Goal: Task Accomplishment & Management: Complete application form

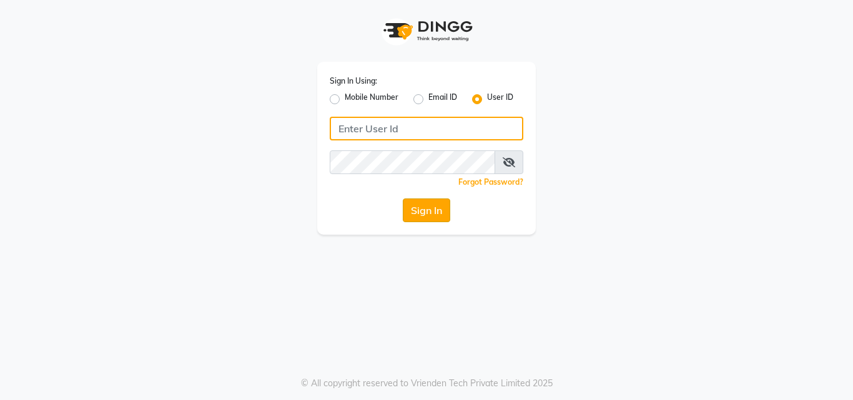
type input "deepbreath"
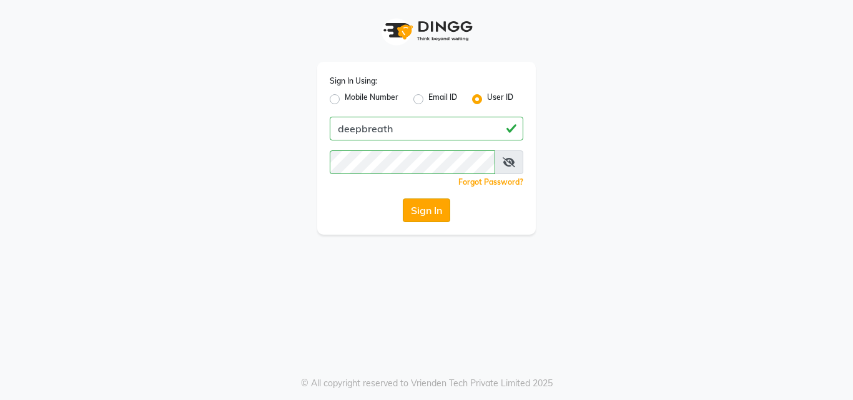
click at [422, 217] on button "Sign In" at bounding box center [426, 211] width 47 height 24
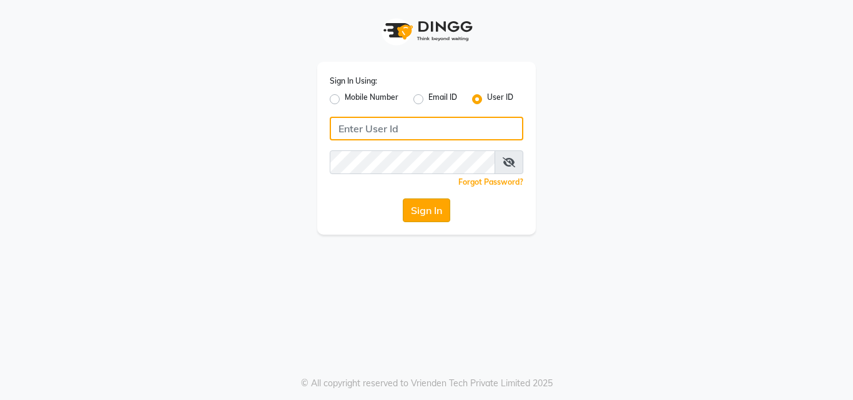
type input "deepbreath"
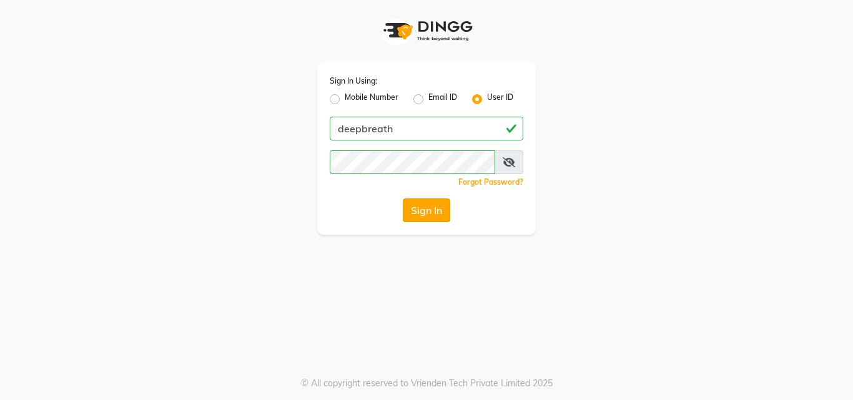
click at [431, 214] on button "Sign In" at bounding box center [426, 211] width 47 height 24
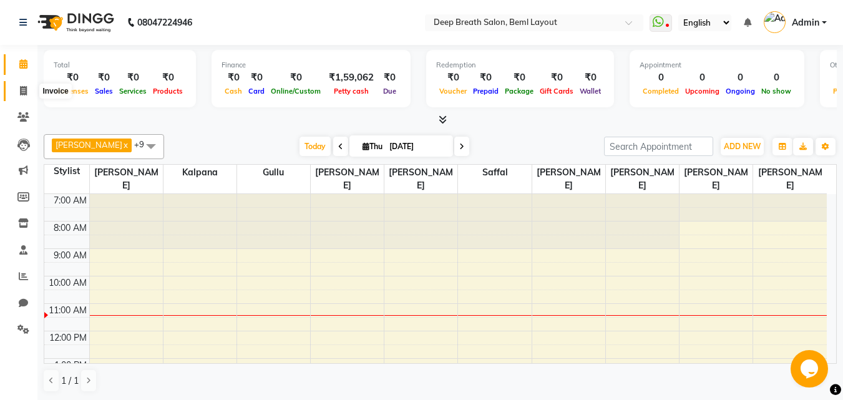
click at [25, 96] on span at bounding box center [23, 91] width 22 height 14
select select "service"
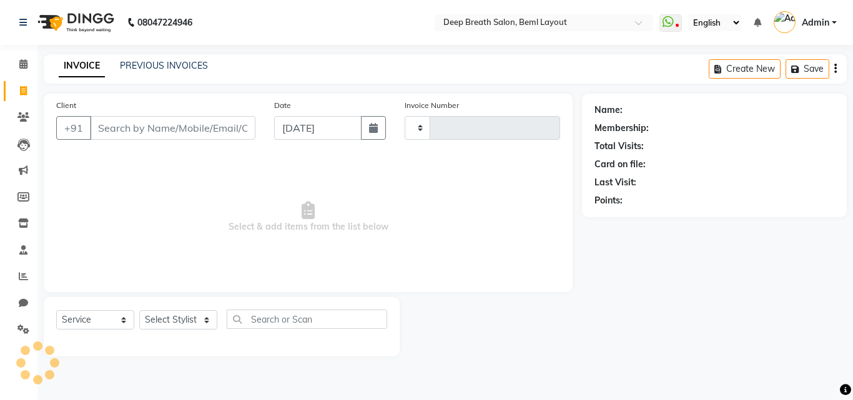
type input "0857"
select select "4101"
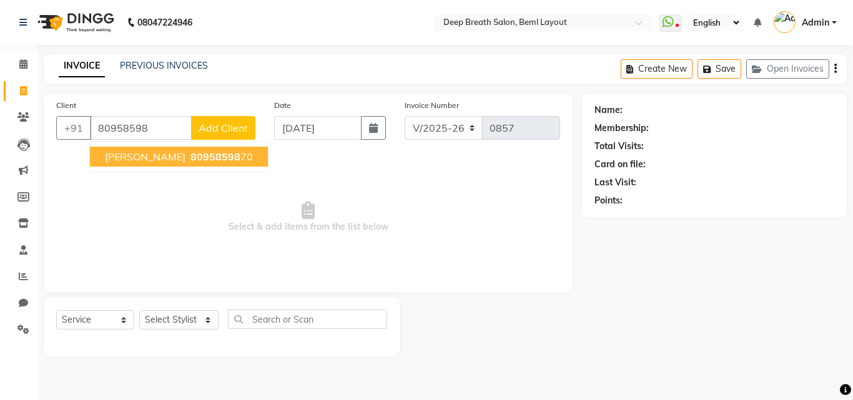
click at [144, 156] on span "[PERSON_NAME]" at bounding box center [145, 156] width 81 height 12
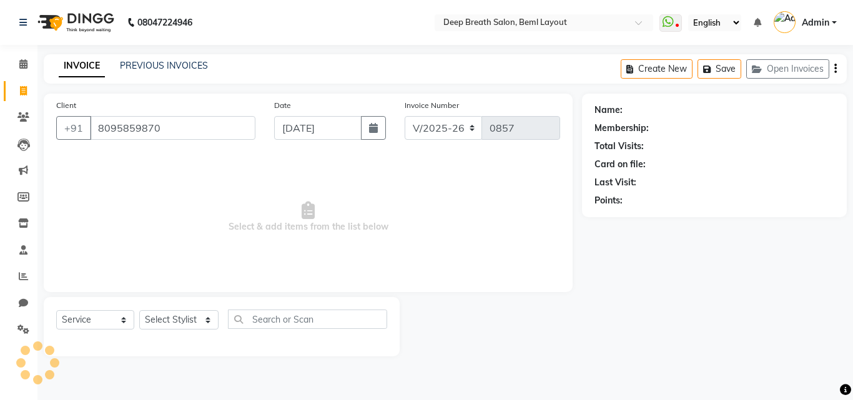
type input "8095859870"
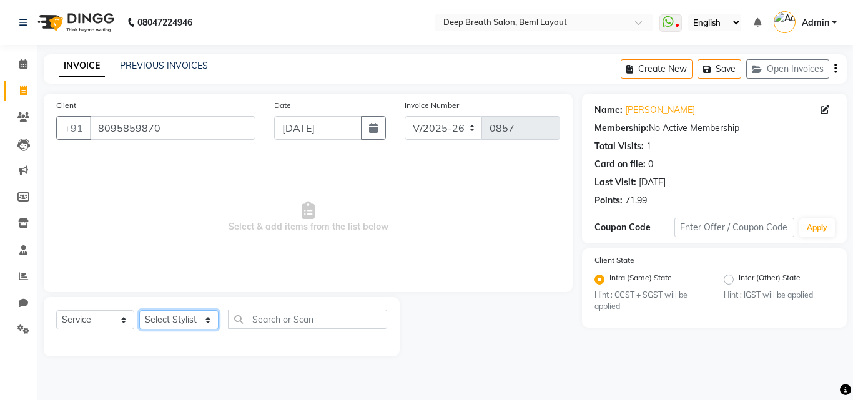
click at [199, 319] on select "Select Stylist [PERSON_NAME] Gullu [PERSON_NAME] [PERSON_NAME] [PERSON_NAME] Ma…" at bounding box center [178, 319] width 79 height 19
select select "85588"
click at [139, 310] on select "Select Stylist [PERSON_NAME] Gullu [PERSON_NAME] [PERSON_NAME] [PERSON_NAME] Ma…" at bounding box center [178, 319] width 79 height 19
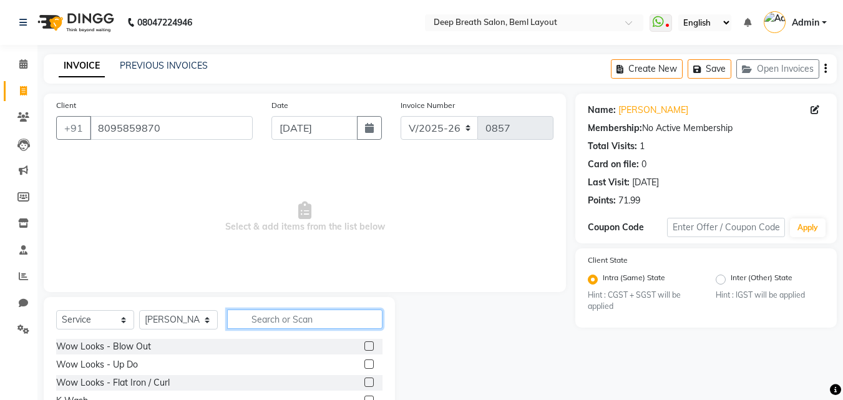
click at [280, 312] on input "text" at bounding box center [304, 319] width 155 height 19
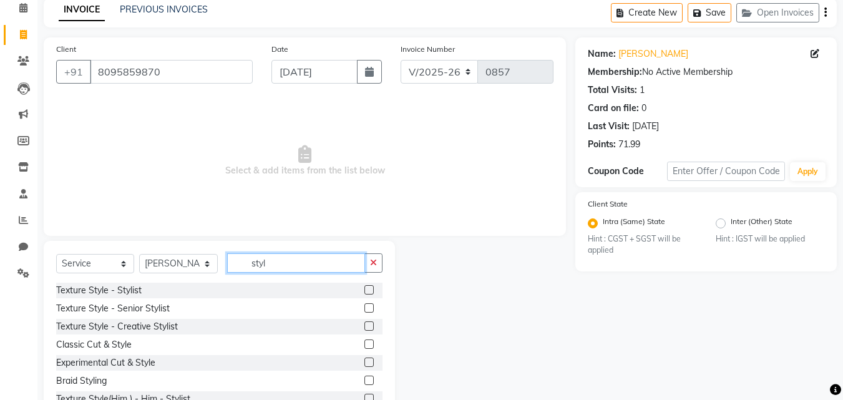
scroll to position [100, 0]
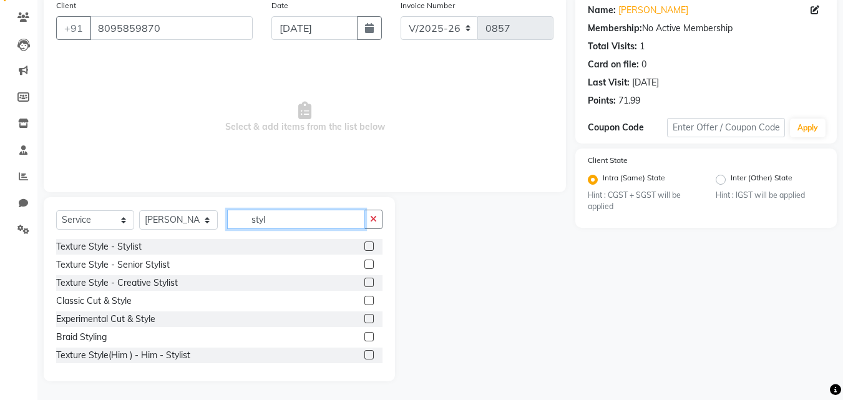
type input "styl"
click at [365, 264] on label at bounding box center [369, 264] width 9 height 9
click at [365, 264] on input "checkbox" at bounding box center [369, 265] width 8 height 8
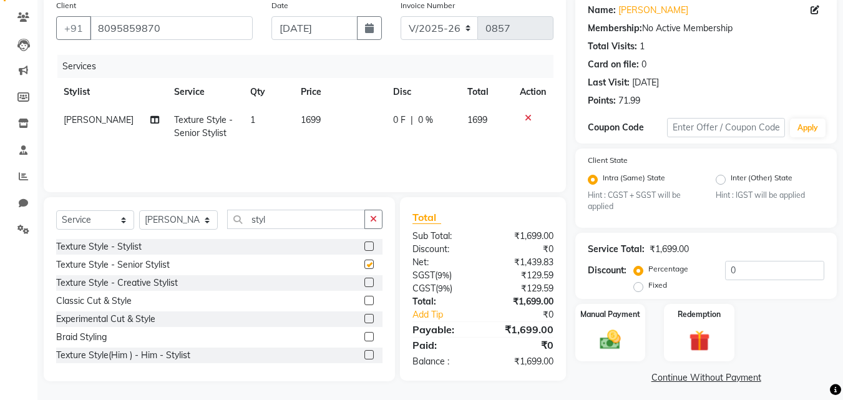
checkbox input "false"
click at [637, 338] on div "Manual Payment" at bounding box center [610, 332] width 73 height 59
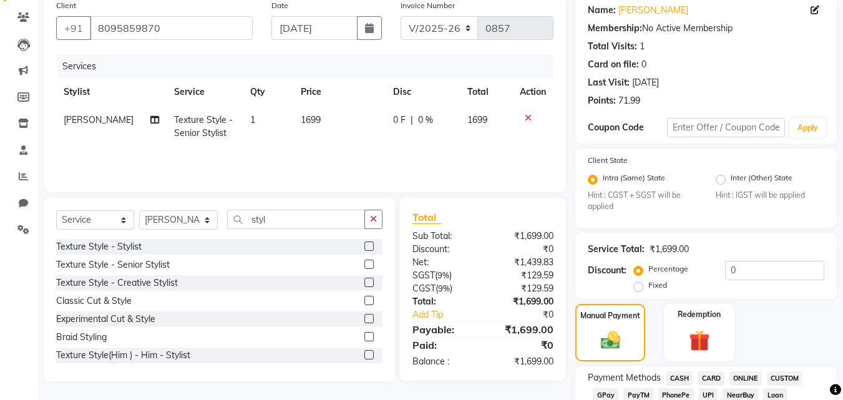
scroll to position [162, 0]
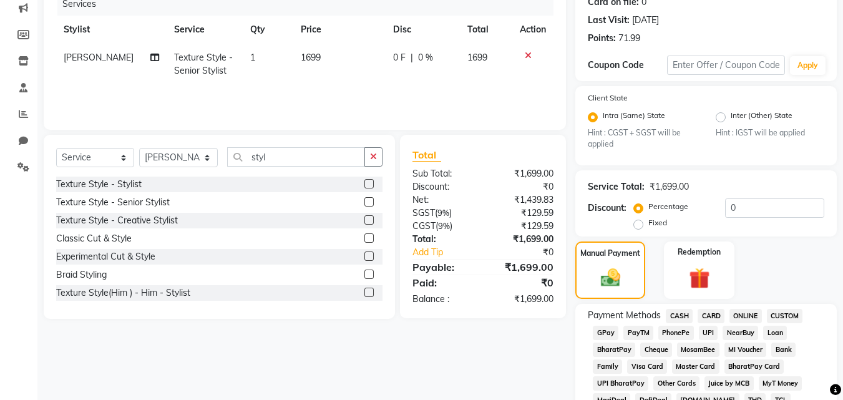
click at [682, 313] on span "CASH" at bounding box center [679, 316] width 27 height 14
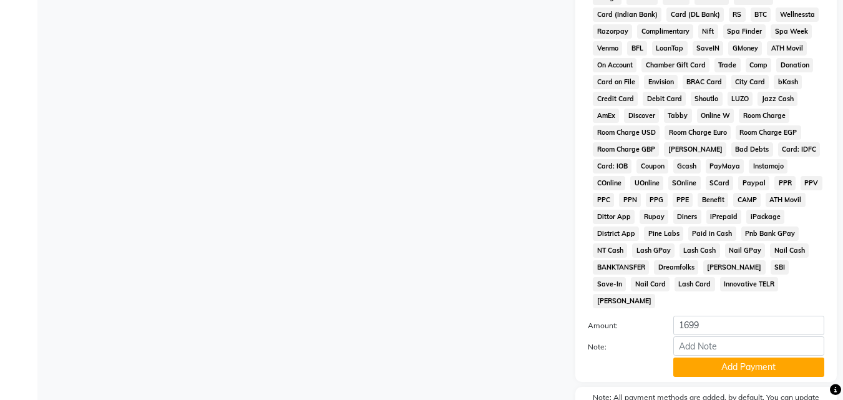
scroll to position [639, 0]
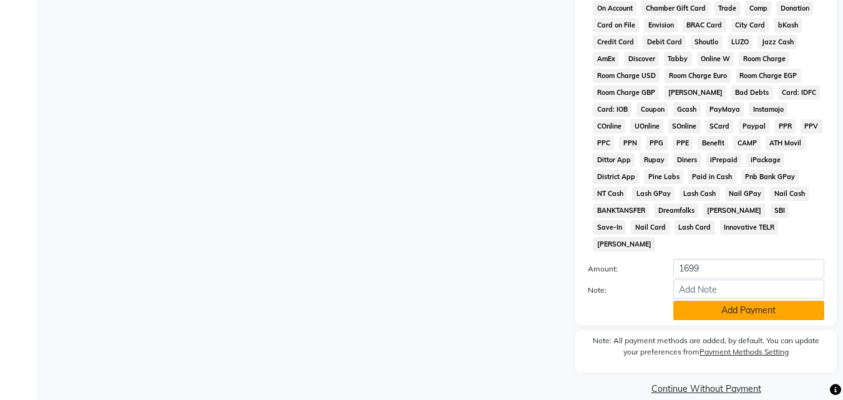
click at [732, 302] on button "Add Payment" at bounding box center [749, 310] width 151 height 19
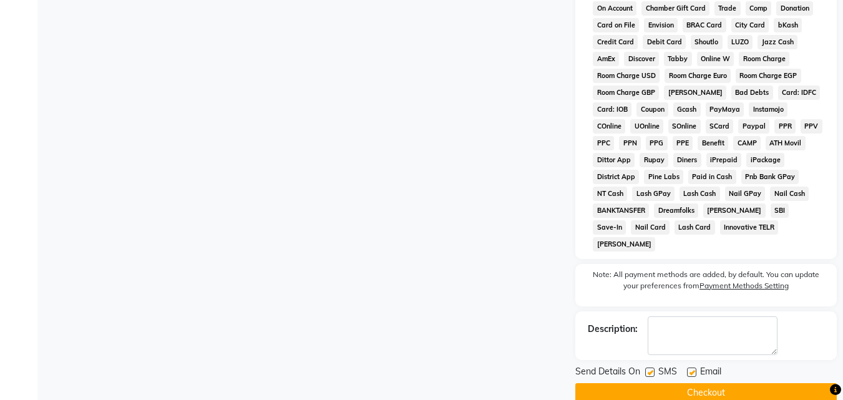
click at [688, 383] on button "Checkout" at bounding box center [707, 392] width 262 height 19
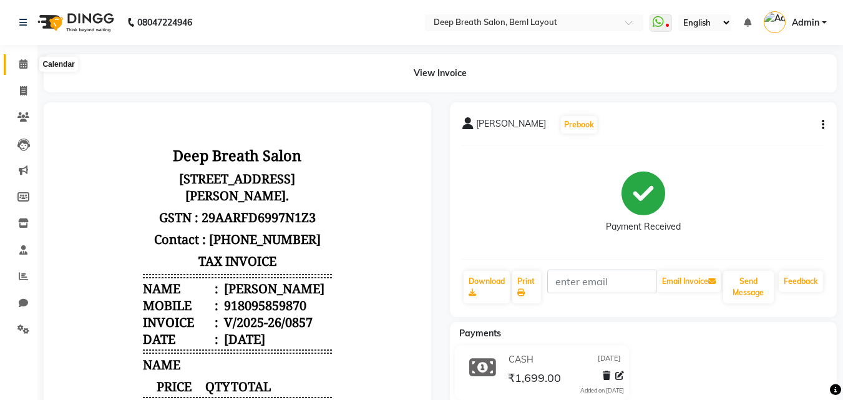
click at [21, 67] on icon at bounding box center [23, 63] width 8 height 9
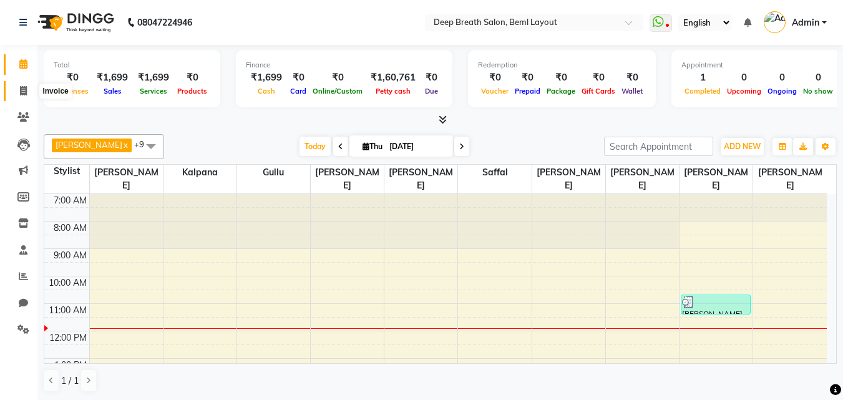
click at [22, 93] on icon at bounding box center [23, 90] width 7 height 9
select select "service"
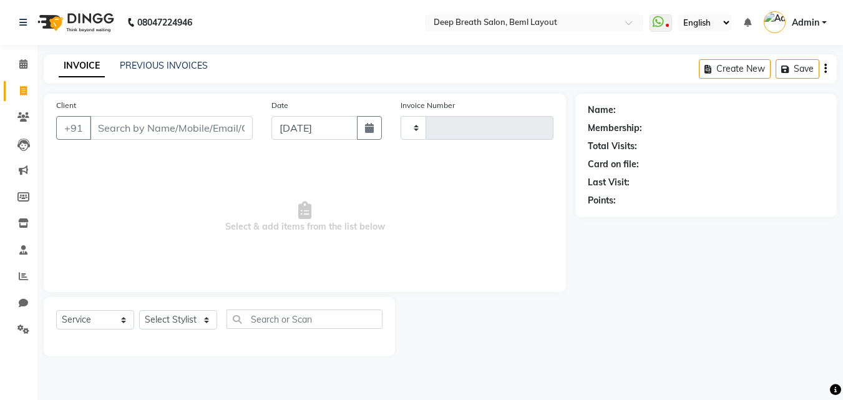
type input "0858"
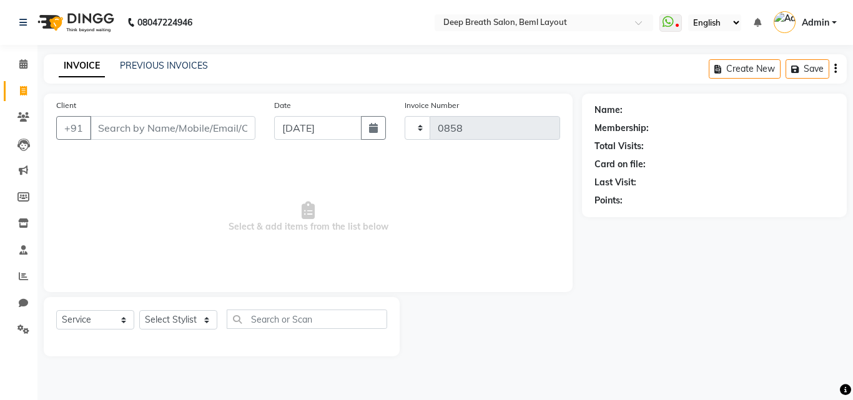
select select "4101"
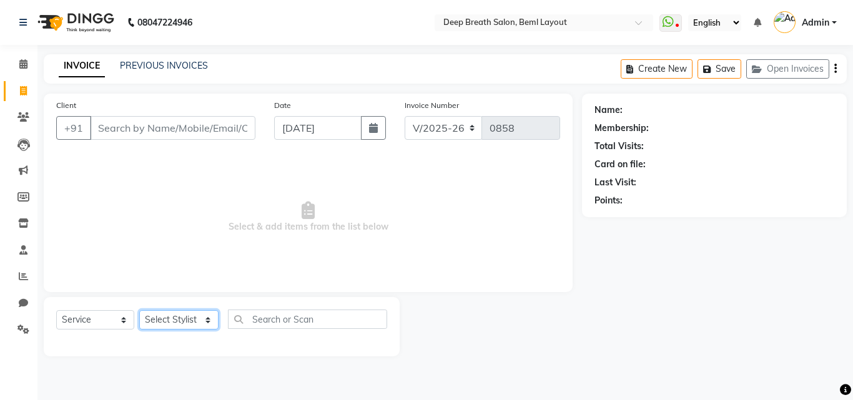
click at [195, 322] on select "Select Stylist [PERSON_NAME] Gullu [PERSON_NAME] [PERSON_NAME] [PERSON_NAME] Ma…" at bounding box center [178, 319] width 79 height 19
select select "35470"
click at [139, 310] on select "Select Stylist [PERSON_NAME] Gullu [PERSON_NAME] [PERSON_NAME] [PERSON_NAME] Ma…" at bounding box center [178, 319] width 79 height 19
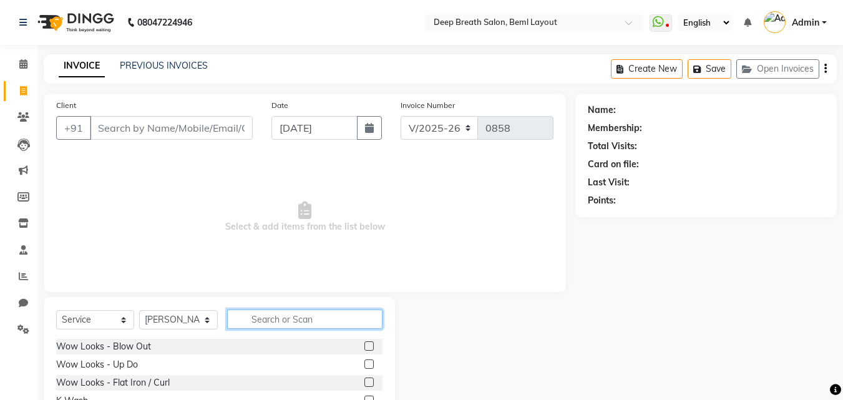
click at [271, 314] on input "text" at bounding box center [304, 319] width 155 height 19
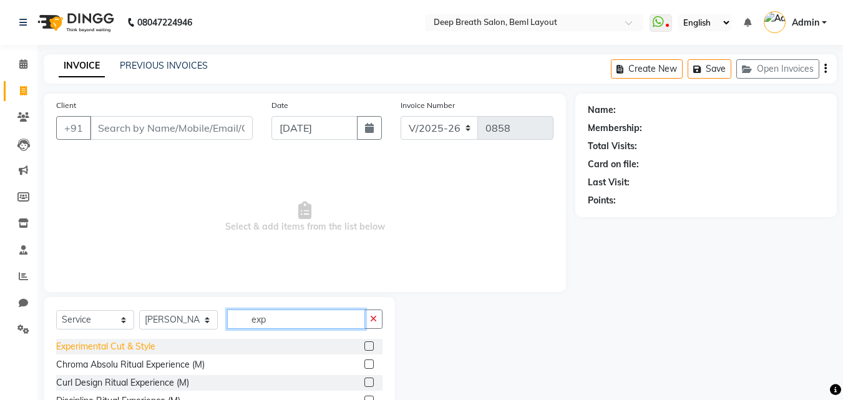
type input "exp"
click at [112, 350] on div "Experimental Cut & Style" at bounding box center [105, 346] width 99 height 13
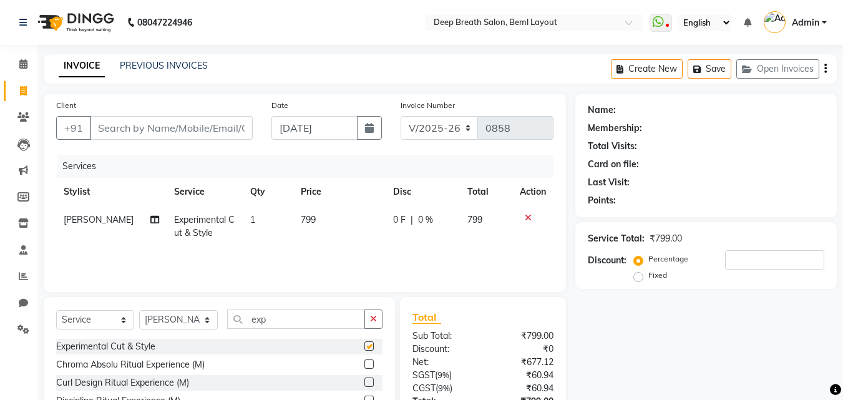
checkbox input "false"
click at [161, 324] on select "Select Stylist [PERSON_NAME] Gullu [PERSON_NAME] [PERSON_NAME] [PERSON_NAME] Ma…" at bounding box center [178, 319] width 79 height 19
select select "22566"
click at [139, 310] on select "Select Stylist [PERSON_NAME] Gullu [PERSON_NAME] [PERSON_NAME] [PERSON_NAME] Ma…" at bounding box center [178, 319] width 79 height 19
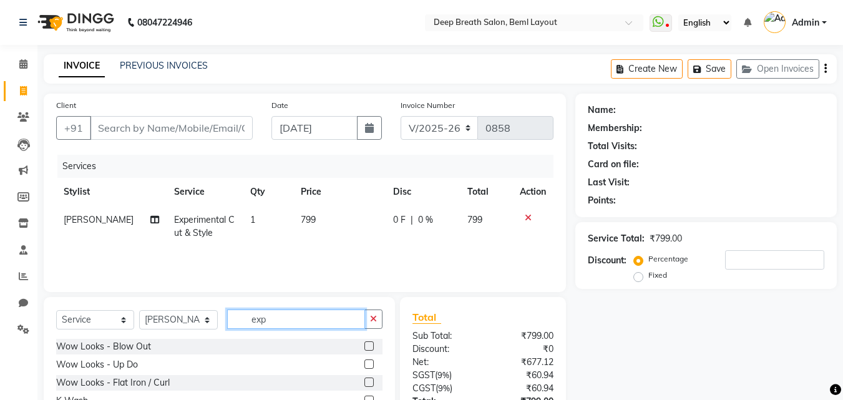
drag, startPoint x: 278, startPoint y: 322, endPoint x: 245, endPoint y: 323, distance: 33.7
click at [245, 323] on input "exp" at bounding box center [296, 319] width 138 height 19
type input "exp"
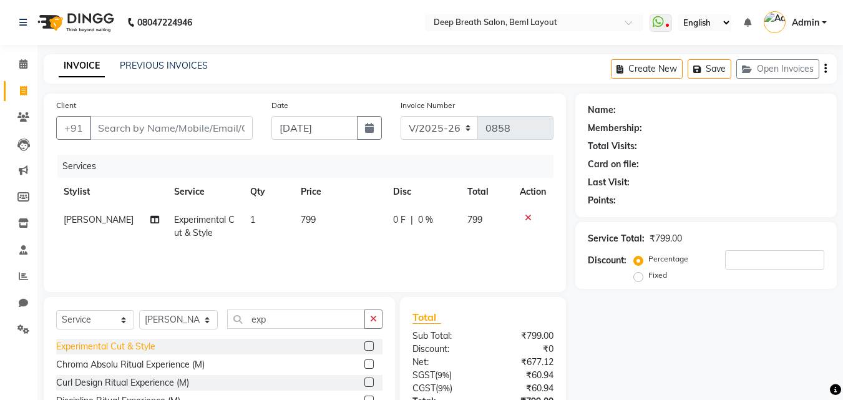
click at [66, 345] on div "Experimental Cut & Style" at bounding box center [105, 346] width 99 height 13
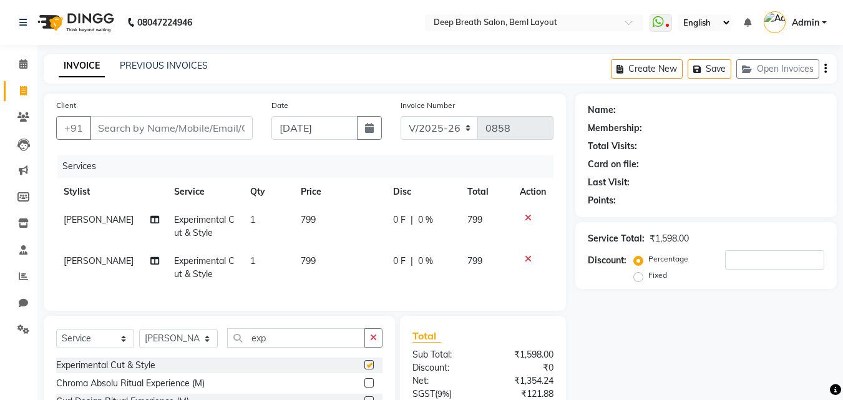
checkbox input "false"
drag, startPoint x: 290, startPoint y: 341, endPoint x: 236, endPoint y: 345, distance: 54.5
click at [236, 345] on input "exp" at bounding box center [296, 337] width 138 height 19
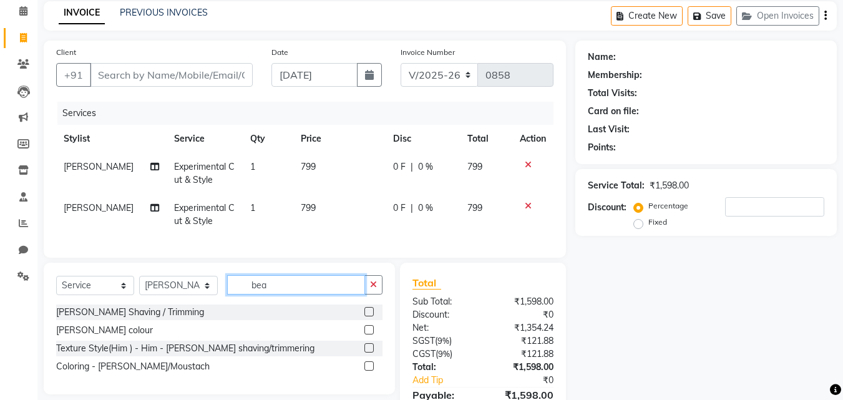
scroll to position [127, 0]
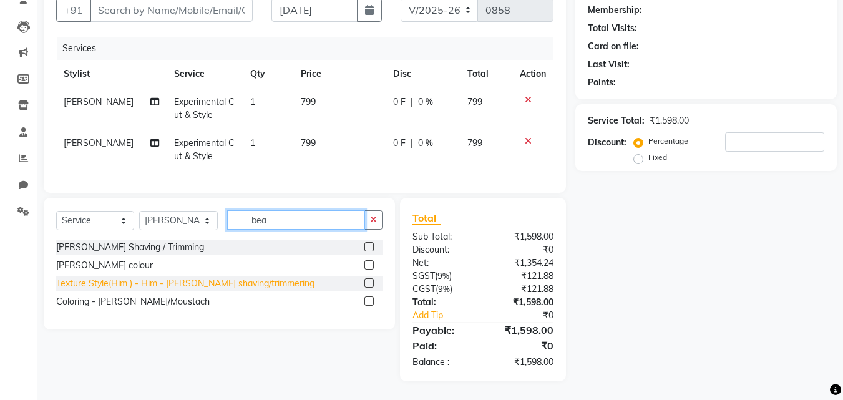
type input "bea"
click at [185, 283] on div "Texture Style(Him ) - Him - [PERSON_NAME] shaving/trimmering" at bounding box center [185, 283] width 258 height 13
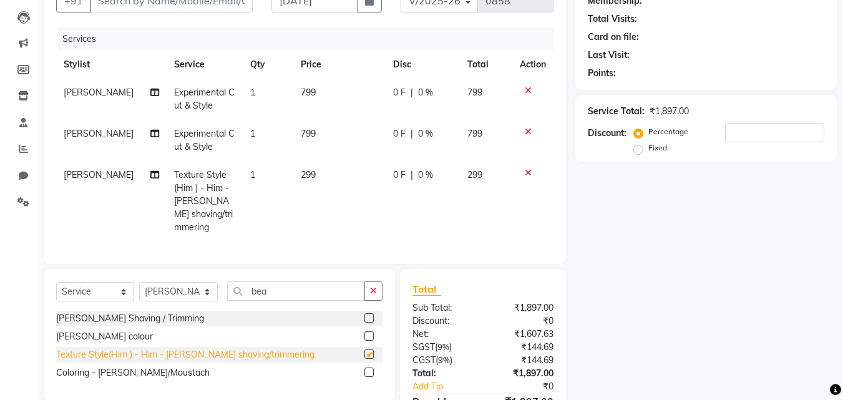
checkbox input "false"
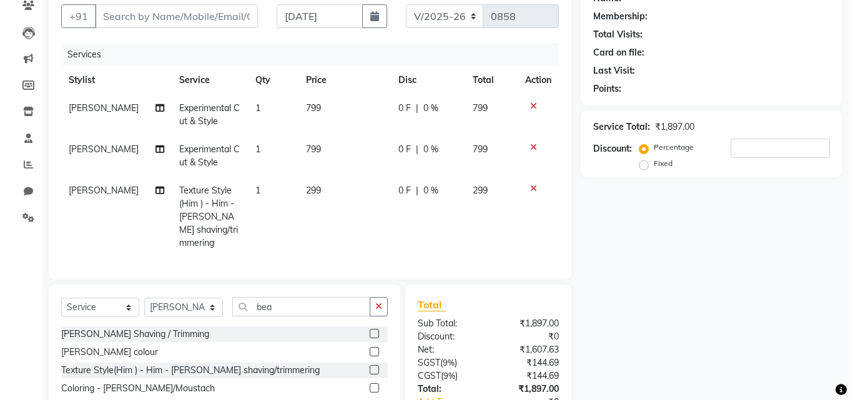
scroll to position [65, 0]
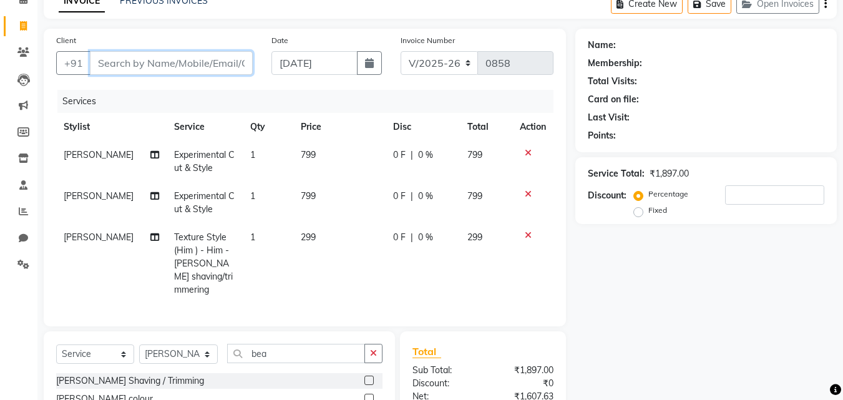
click at [154, 61] on input "Client" at bounding box center [171, 63] width 163 height 24
type input "7"
type input "0"
type input "7204696607"
click at [233, 64] on span "Add Client" at bounding box center [220, 63] width 49 height 12
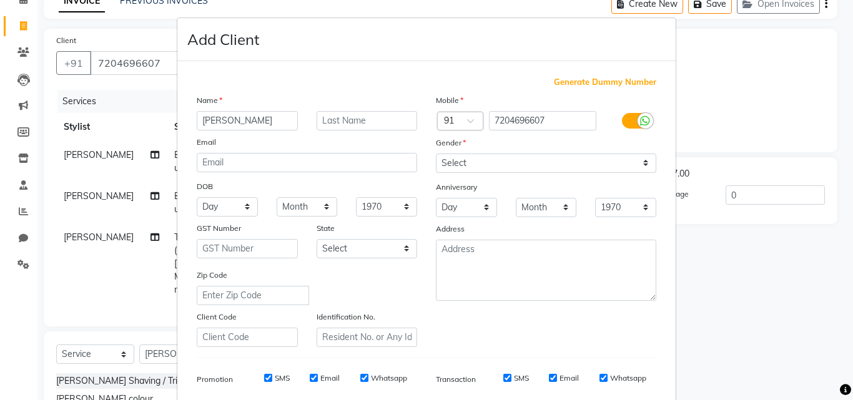
type input "[PERSON_NAME]"
click at [594, 169] on select "Select [DEMOGRAPHIC_DATA] [DEMOGRAPHIC_DATA] Other Prefer Not To Say" at bounding box center [546, 163] width 220 height 19
select select "[DEMOGRAPHIC_DATA]"
click at [436, 154] on select "Select [DEMOGRAPHIC_DATA] [DEMOGRAPHIC_DATA] Other Prefer Not To Say" at bounding box center [546, 163] width 220 height 19
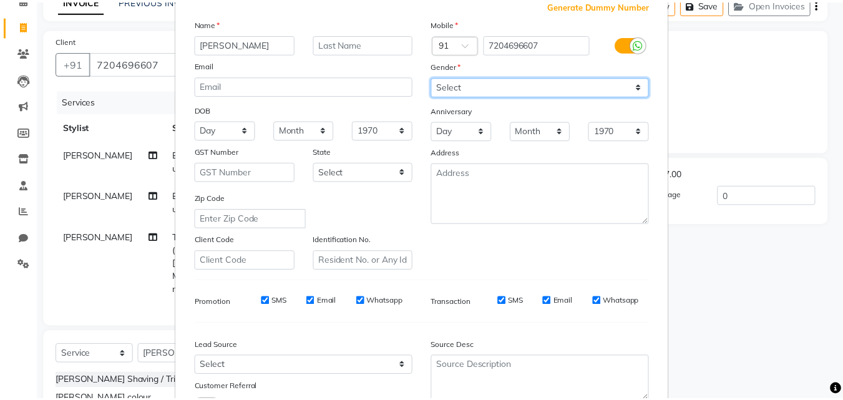
scroll to position [176, 0]
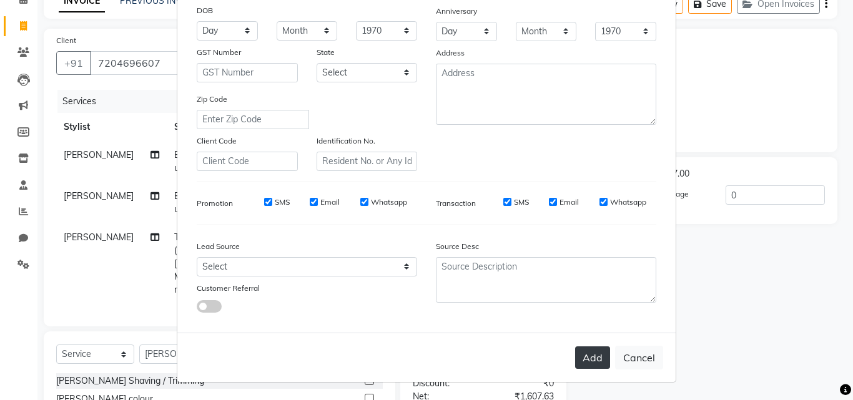
click at [589, 367] on button "Add" at bounding box center [592, 357] width 35 height 22
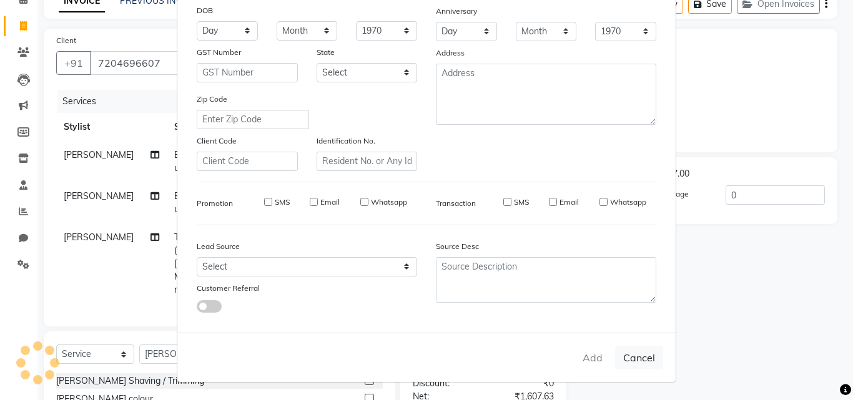
select select
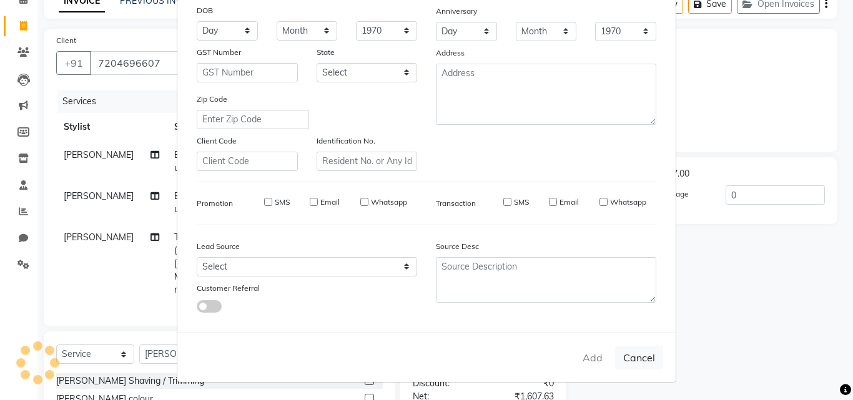
select select
checkbox input "false"
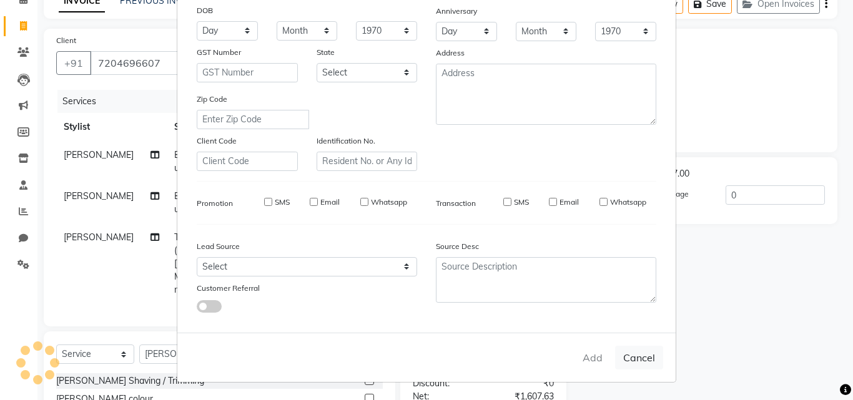
checkbox input "false"
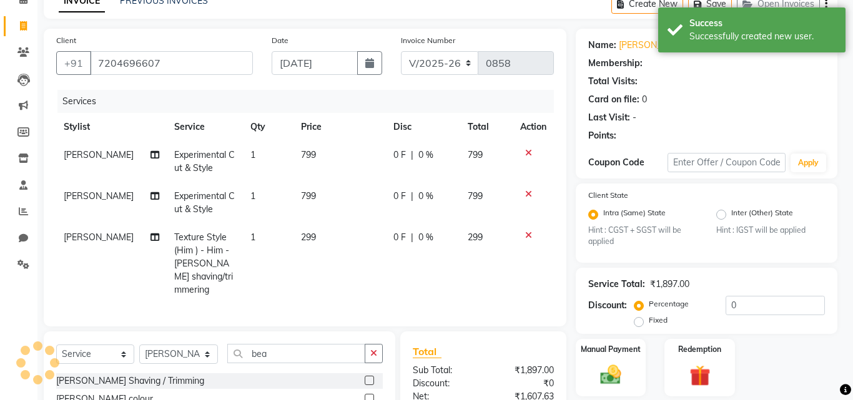
select select "1: Object"
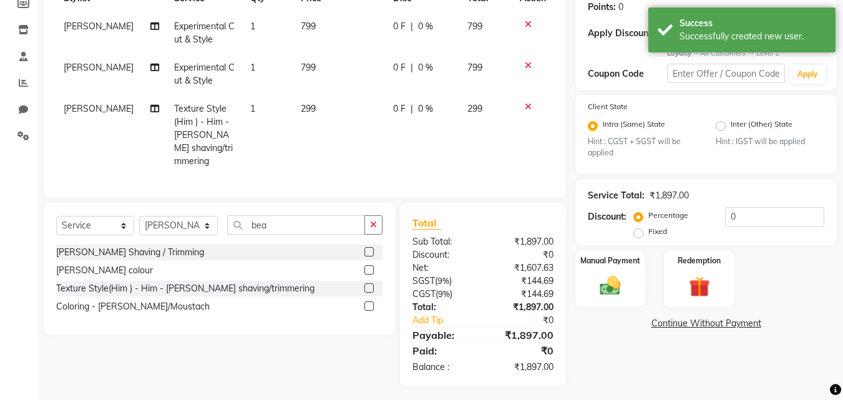
scroll to position [195, 0]
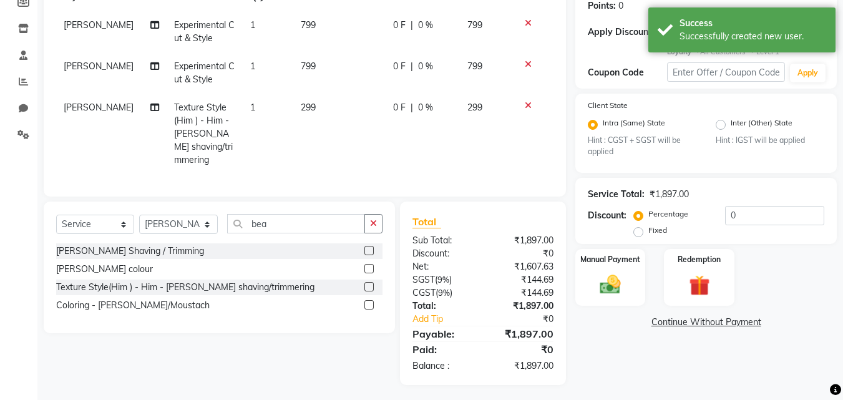
click at [651, 288] on div "Manual Payment Redemption" at bounding box center [706, 277] width 280 height 57
click at [641, 288] on div "Manual Payment" at bounding box center [610, 277] width 73 height 59
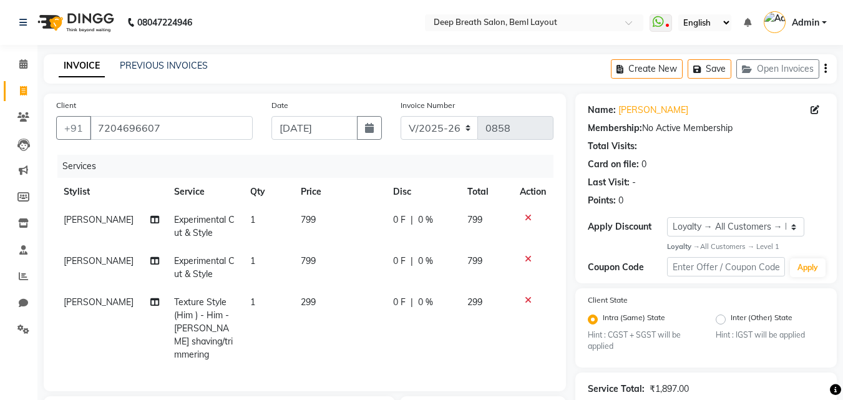
scroll to position [187, 0]
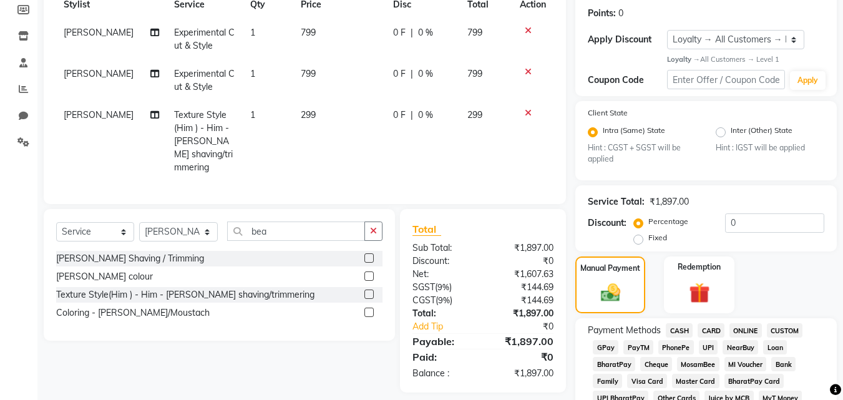
click at [685, 328] on span "CASH" at bounding box center [679, 330] width 27 height 14
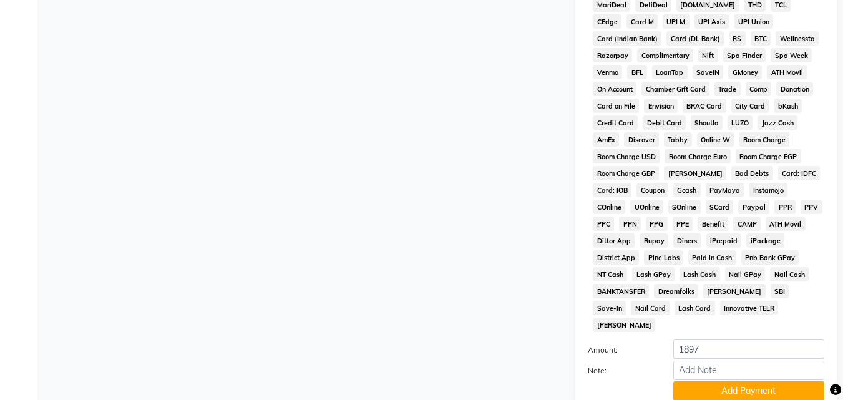
scroll to position [678, 0]
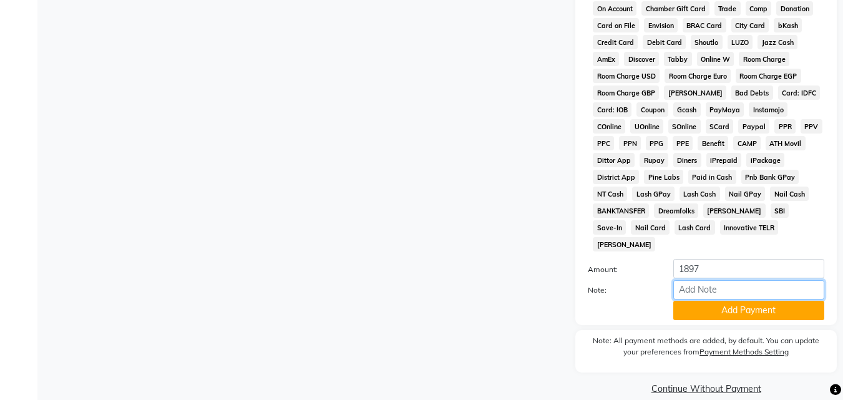
click at [764, 282] on input "Note:" at bounding box center [749, 289] width 151 height 19
click at [754, 301] on button "Add Payment" at bounding box center [749, 310] width 151 height 19
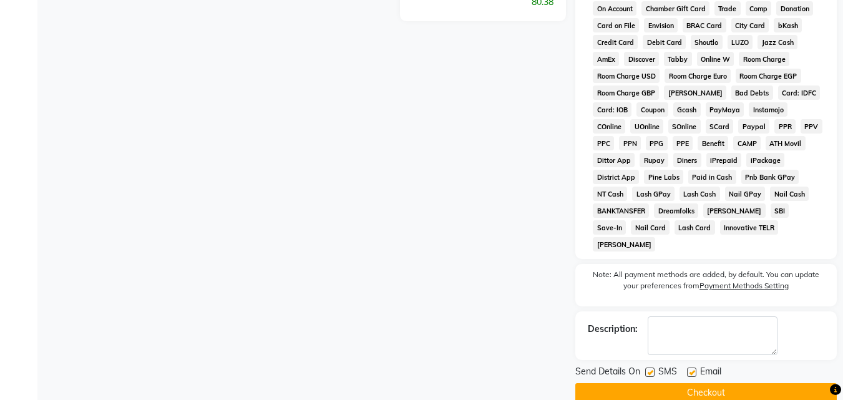
scroll to position [682, 0]
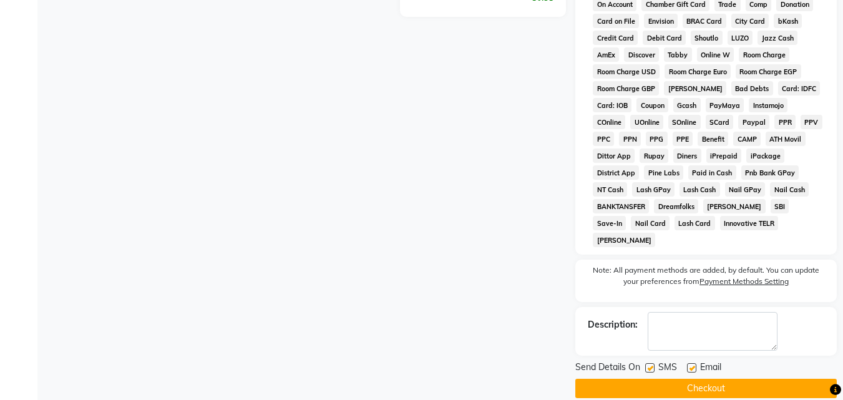
click at [720, 379] on button "Checkout" at bounding box center [707, 388] width 262 height 19
